Goal: Task Accomplishment & Management: Use online tool/utility

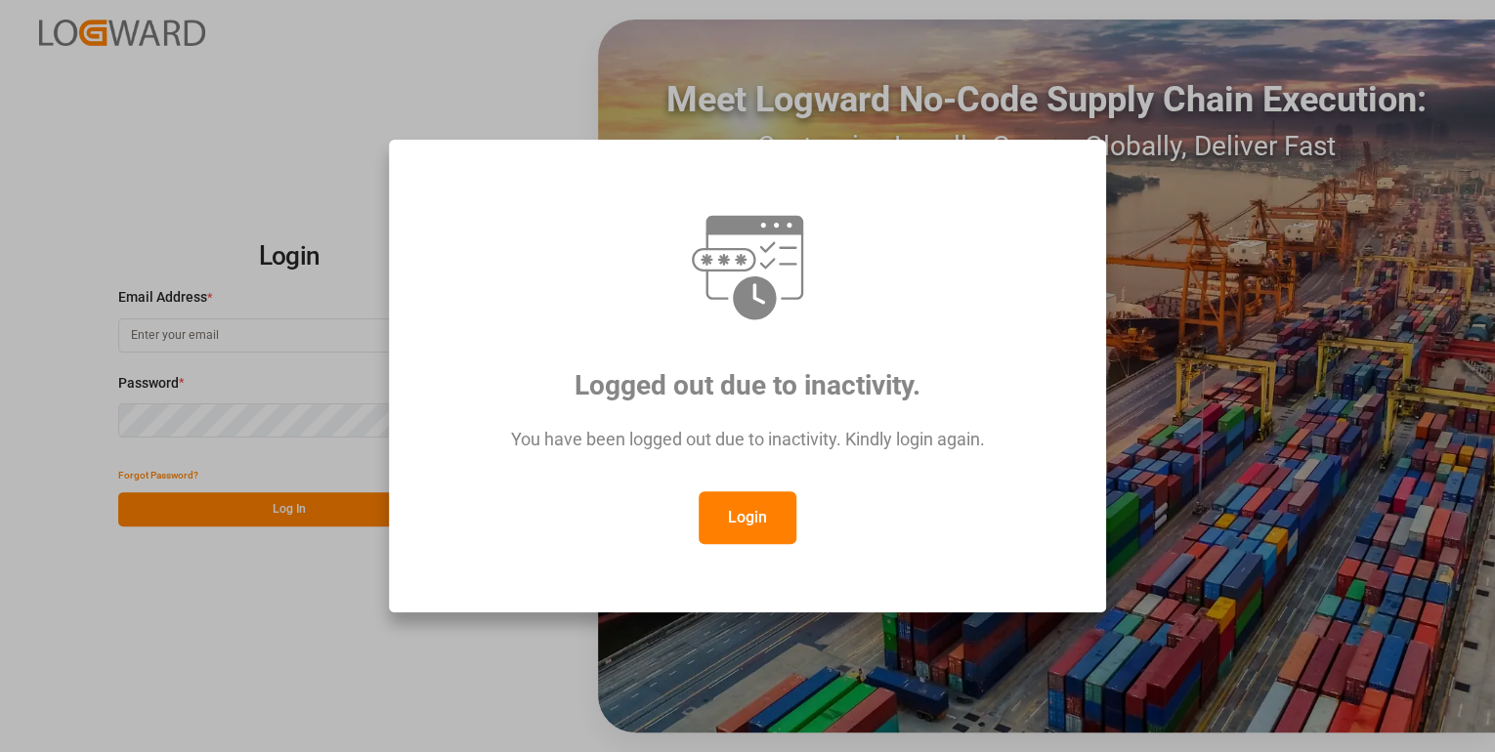
type input "[PERSON_NAME][EMAIL_ADDRESS][PERSON_NAME][DOMAIN_NAME]"
click at [735, 510] on button "Login" at bounding box center [747, 517] width 98 height 53
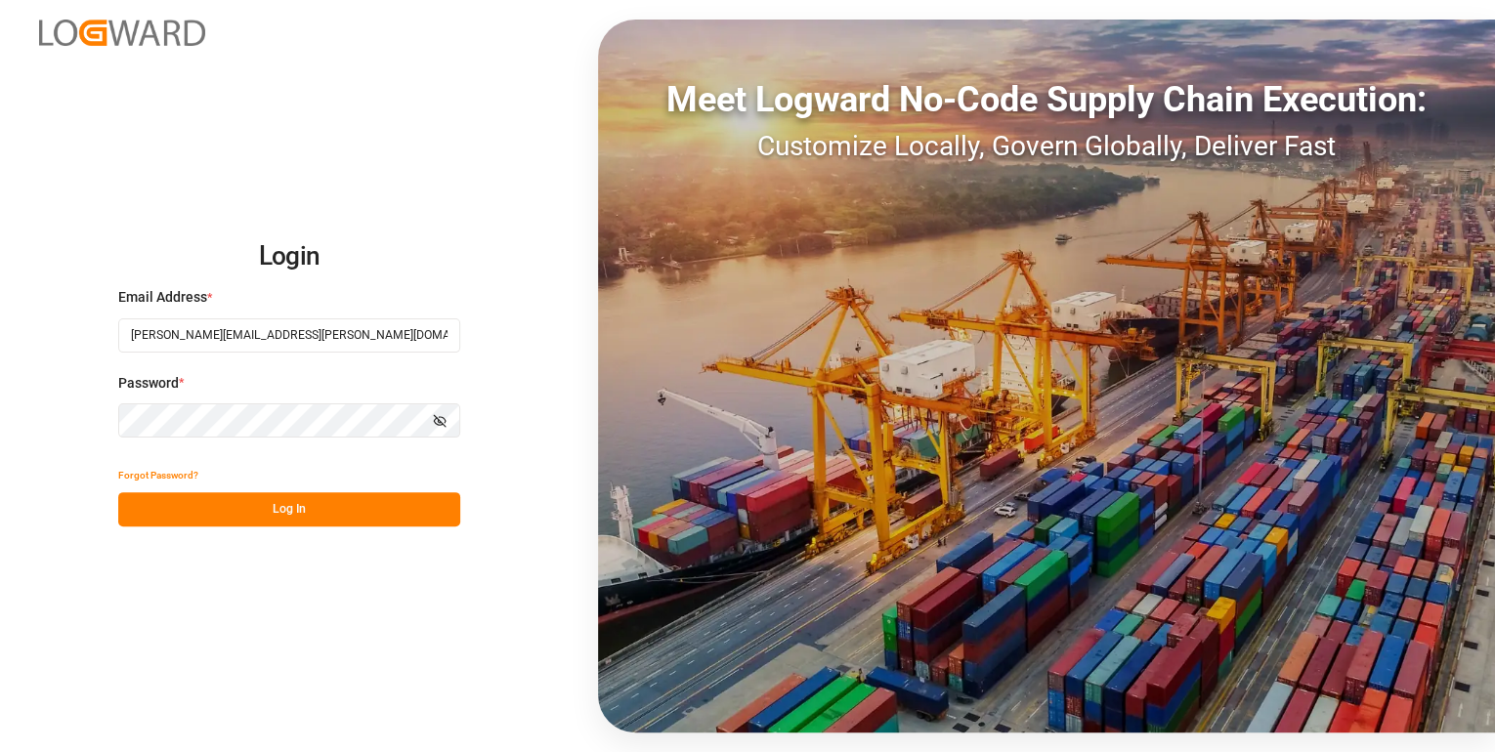
click at [392, 499] on button "Log In" at bounding box center [289, 509] width 342 height 34
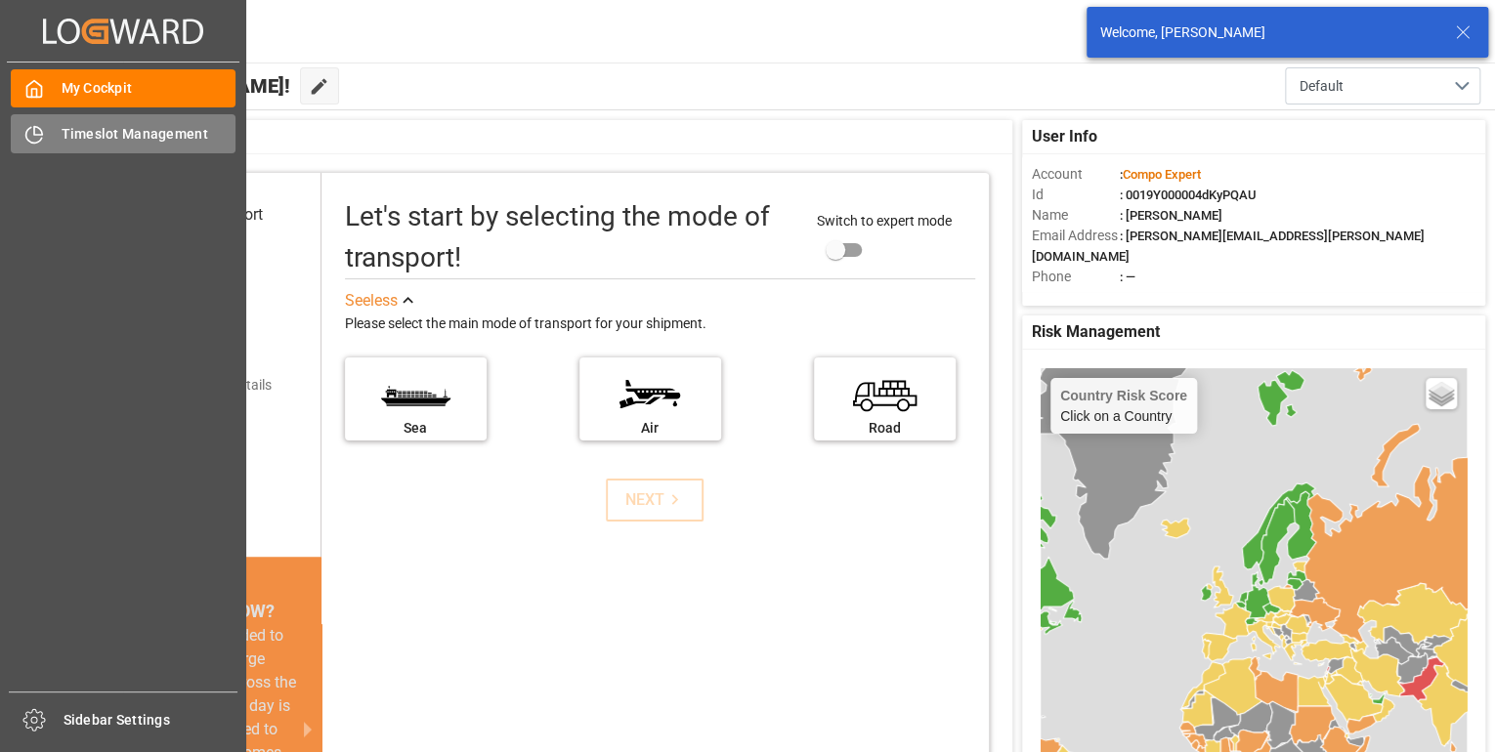
click at [90, 131] on span "Timeslot Management" at bounding box center [149, 134] width 175 height 21
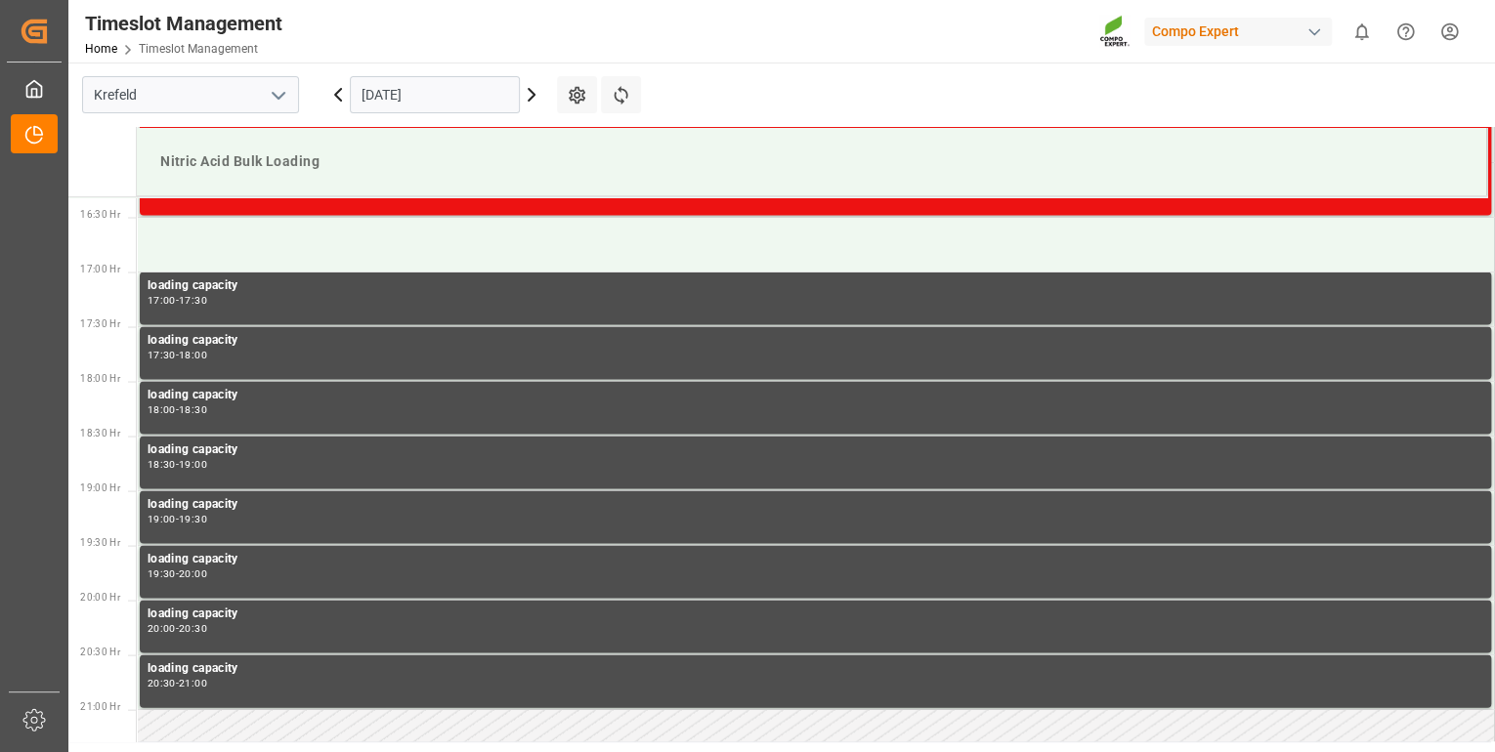
scroll to position [2081, 0]
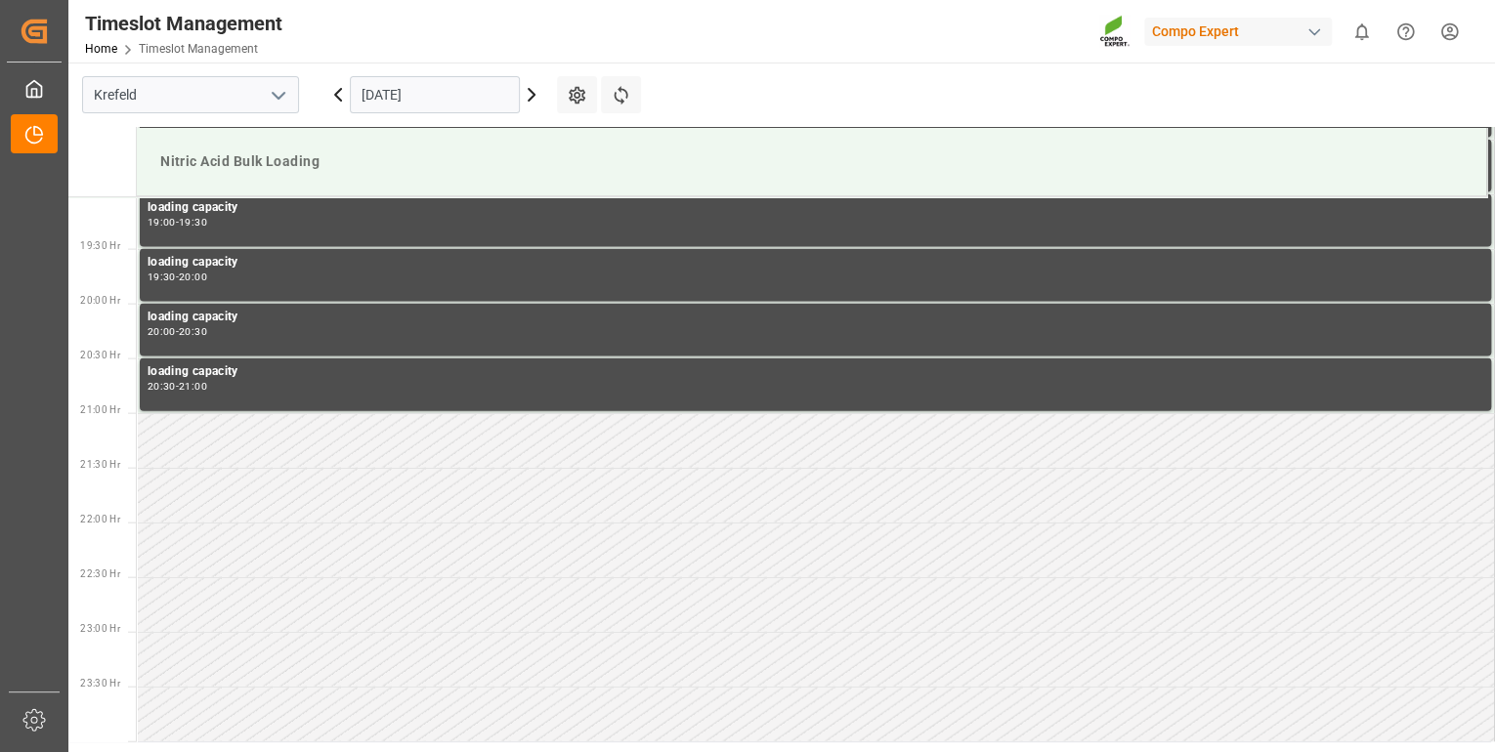
click at [529, 93] on icon at bounding box center [531, 94] width 23 height 23
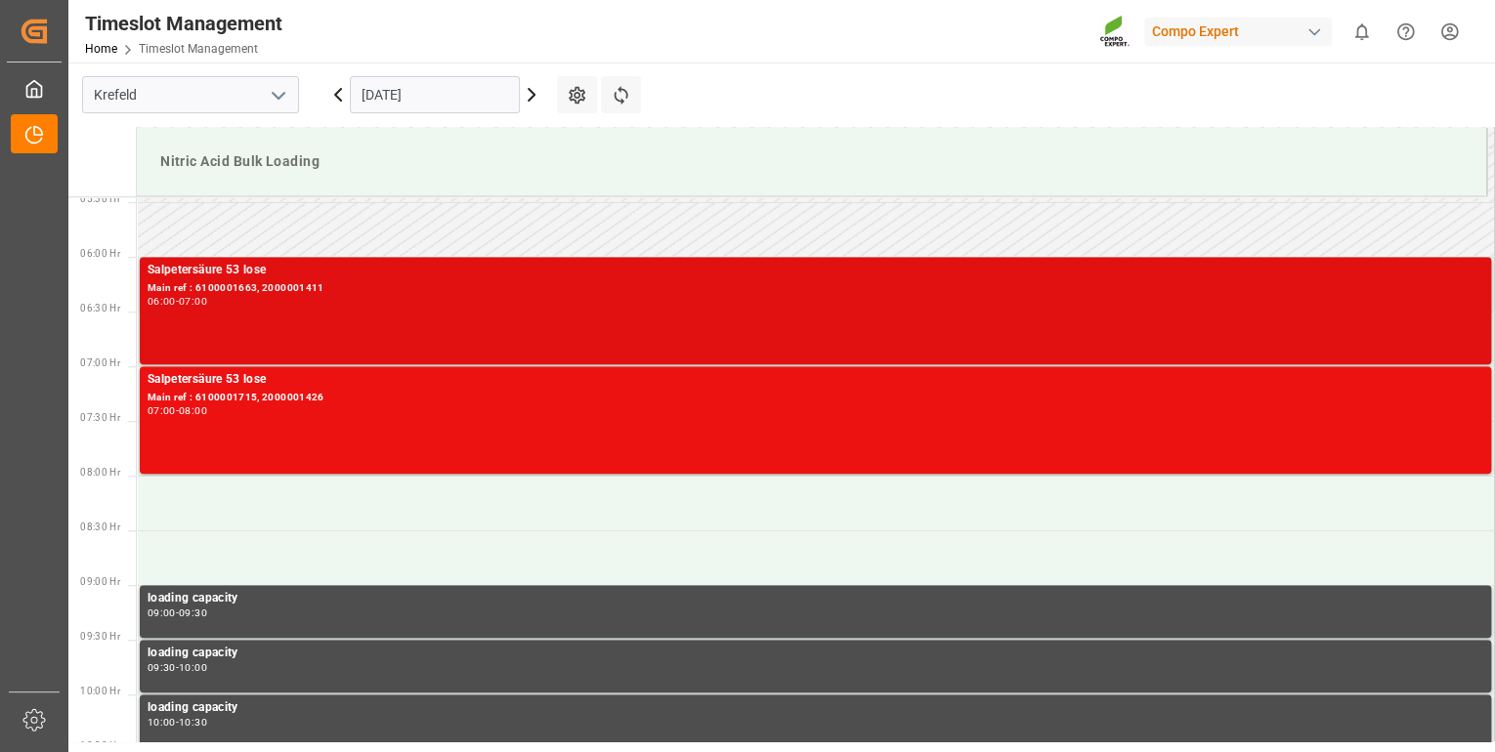
scroll to position [613, 0]
